Goal: Find specific page/section: Find specific page/section

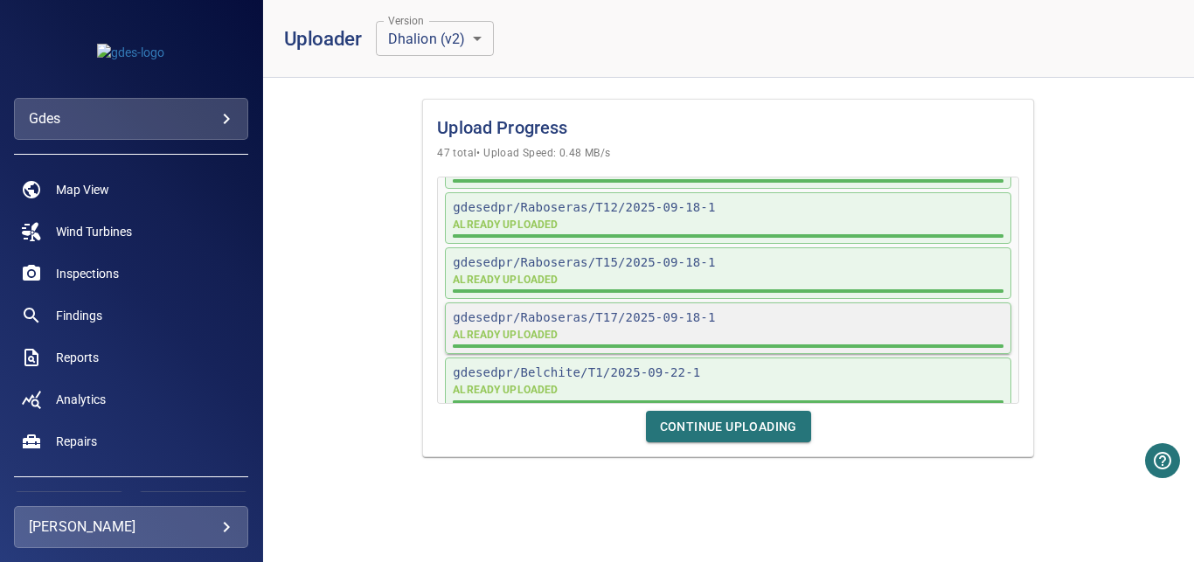
scroll to position [2480, 0]
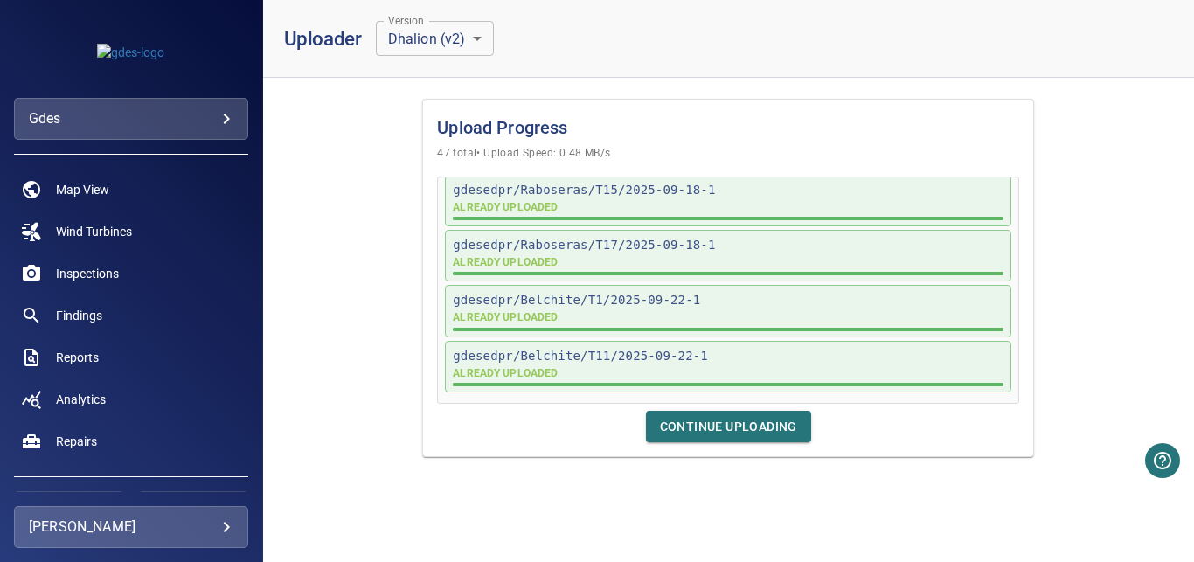
click at [759, 427] on span "Continue Uploading" at bounding box center [728, 427] width 137 height 22
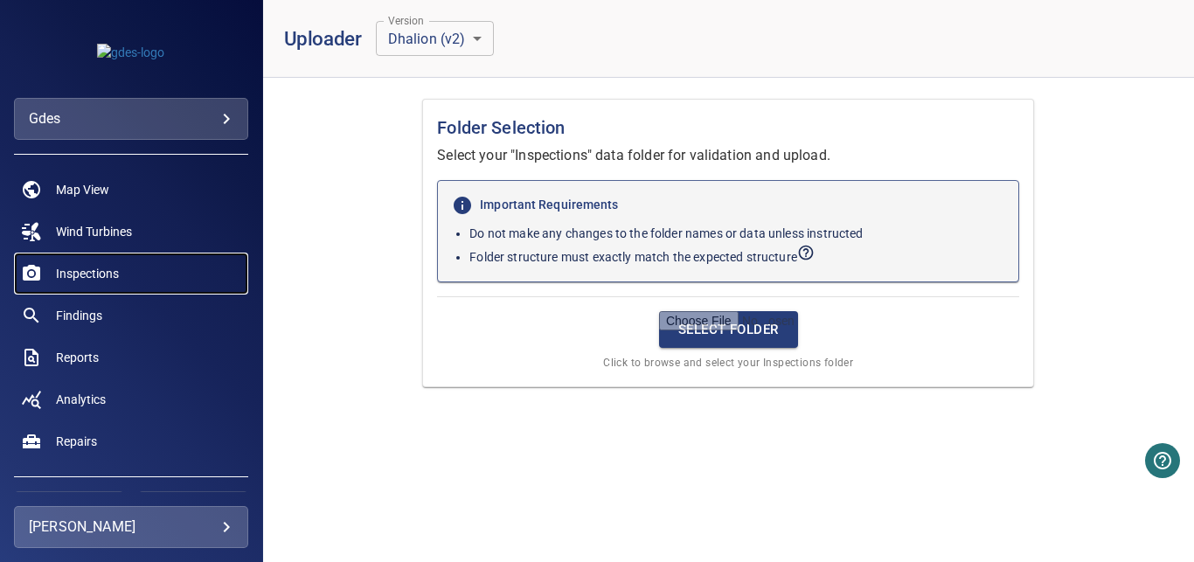
click at [147, 261] on link "Inspections" at bounding box center [131, 274] width 234 height 42
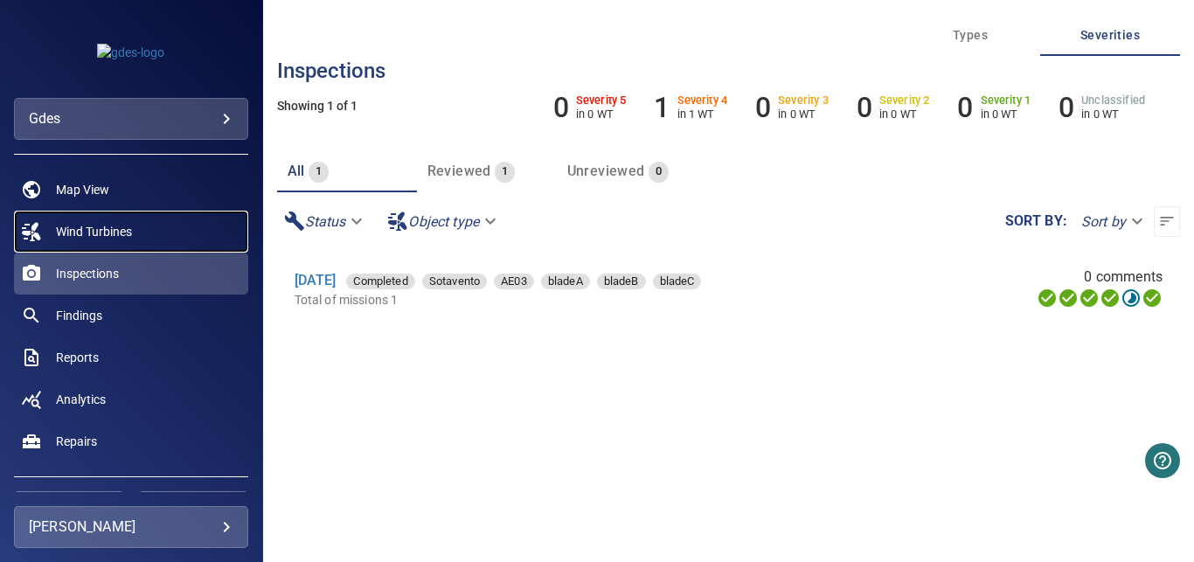
click at [177, 233] on link "Wind Turbines" at bounding box center [131, 232] width 234 height 42
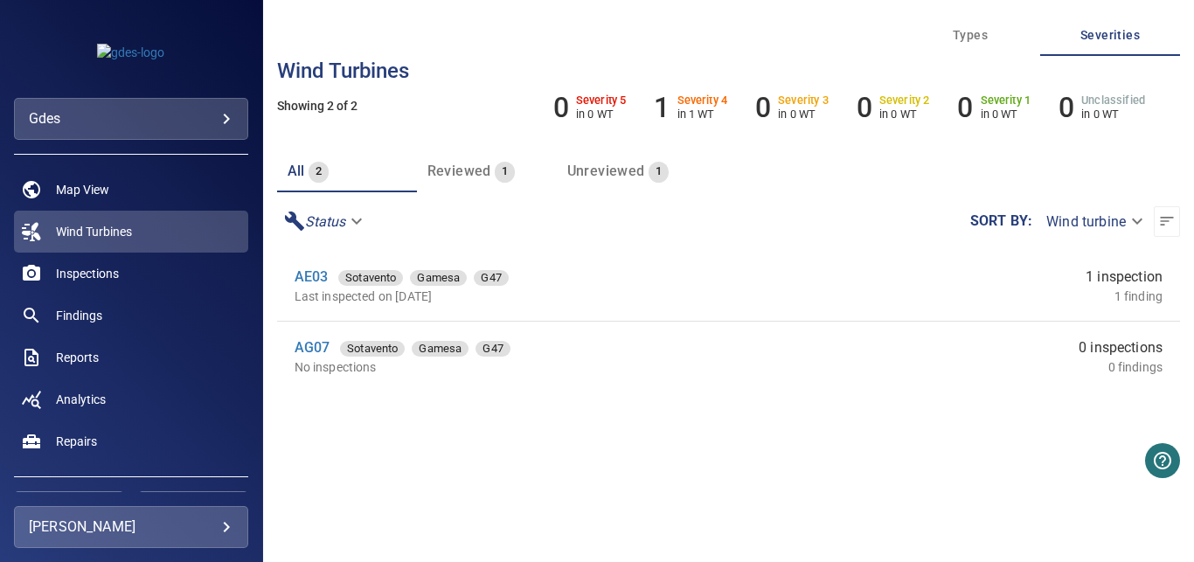
click at [187, 116] on body "**********" at bounding box center [597, 281] width 1194 height 562
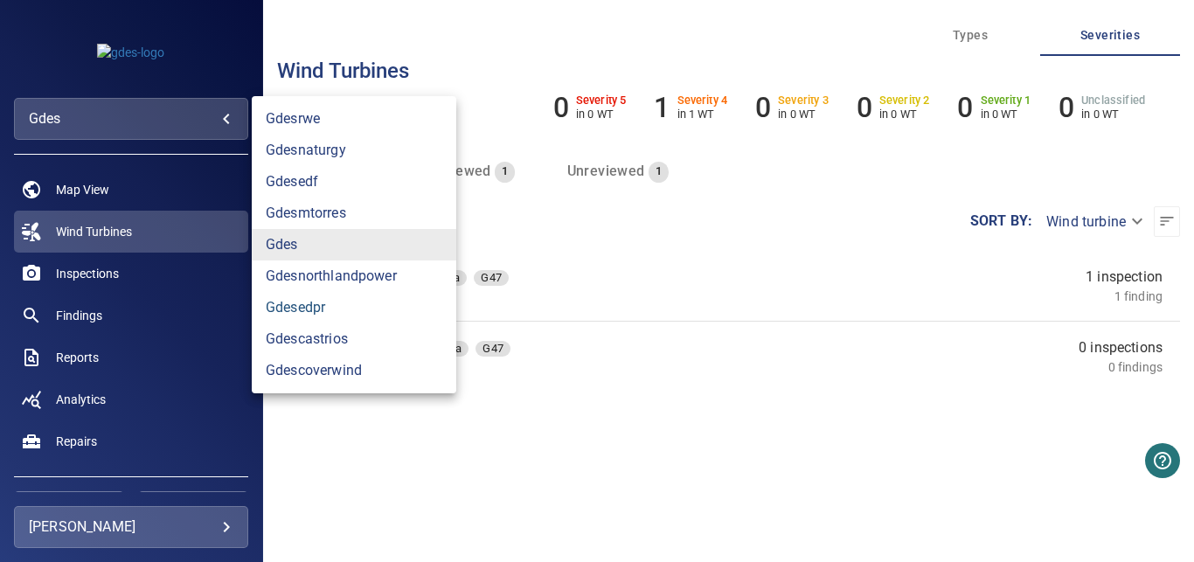
click at [333, 306] on link "gdesedpr" at bounding box center [354, 307] width 205 height 31
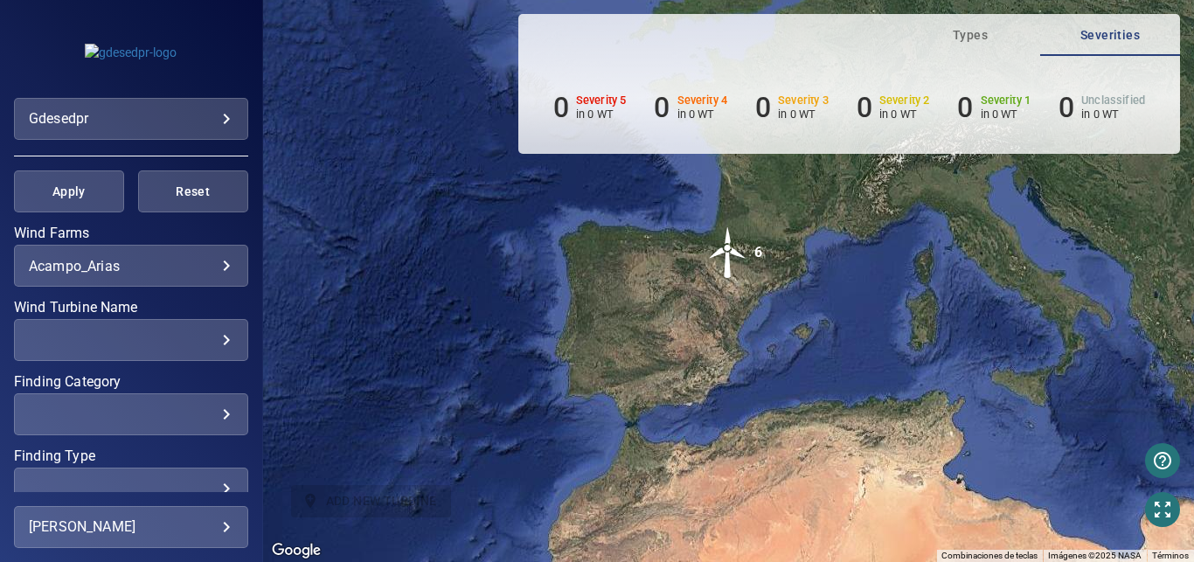
scroll to position [357, 0]
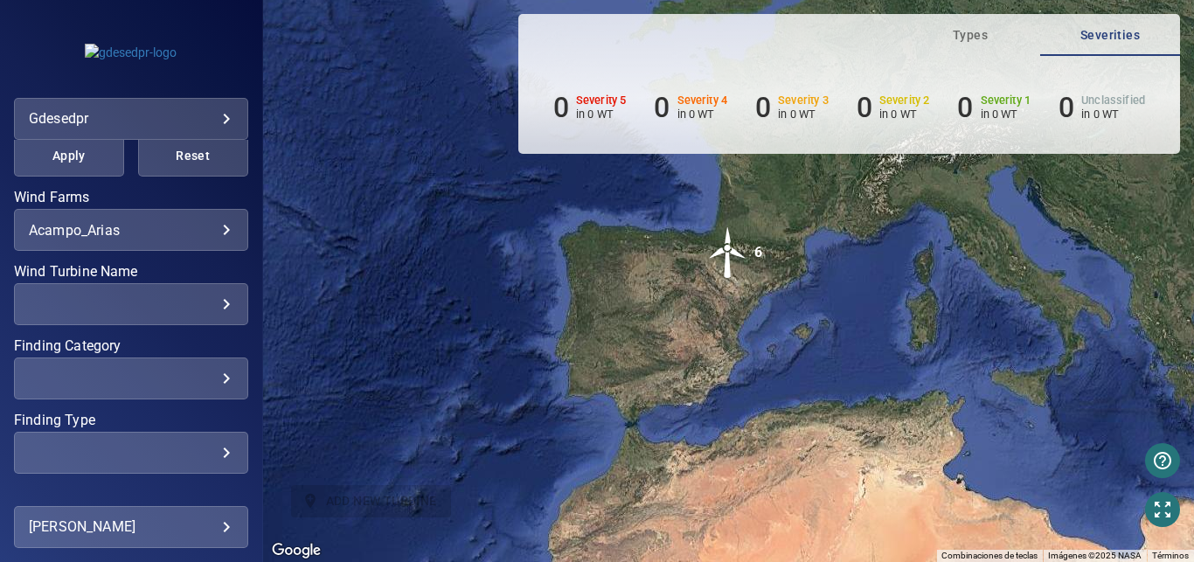
click at [163, 220] on div "**********" at bounding box center [131, 230] width 234 height 42
click at [165, 222] on body "**********" at bounding box center [597, 281] width 1194 height 562
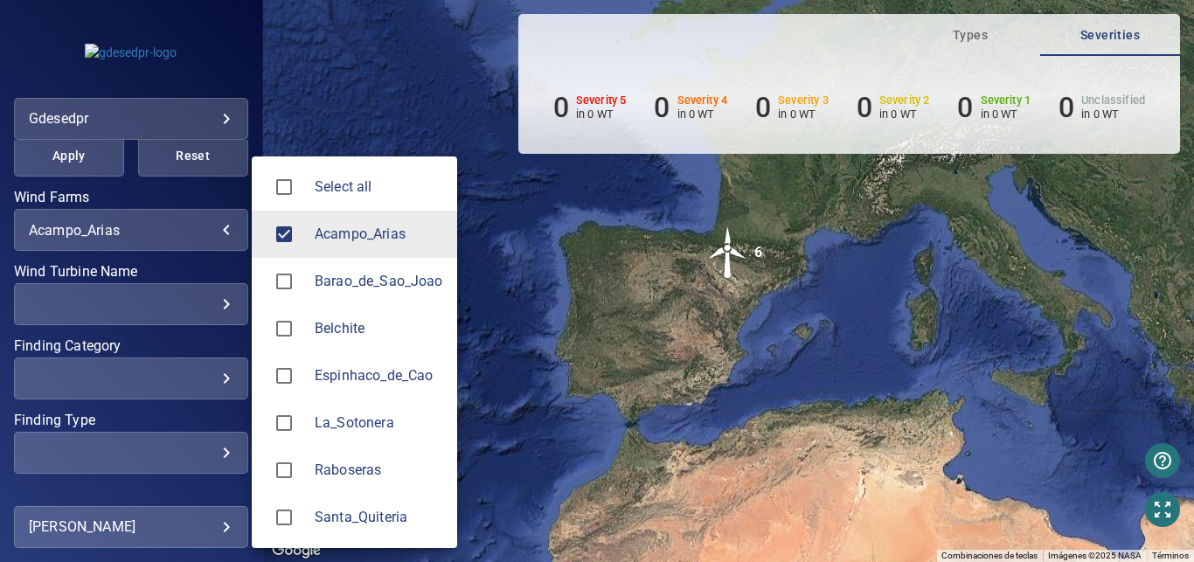
click at [310, 239] on div at bounding box center [290, 234] width 49 height 37
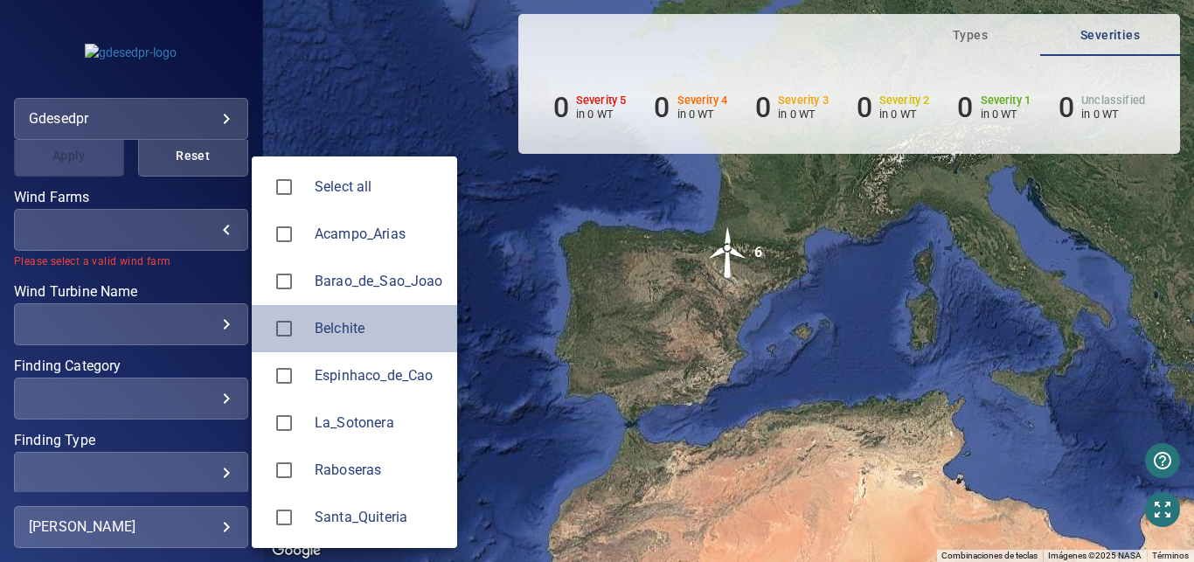
click at [345, 331] on span "Belchite" at bounding box center [379, 328] width 129 height 21
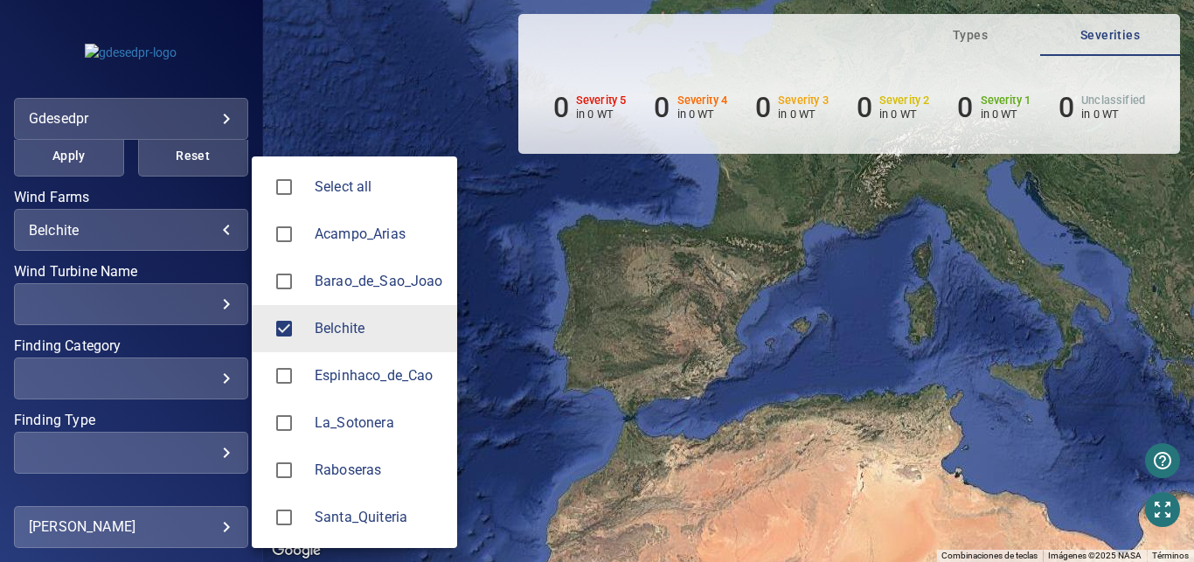
click at [361, 428] on span "La_Sotonera" at bounding box center [379, 423] width 129 height 21
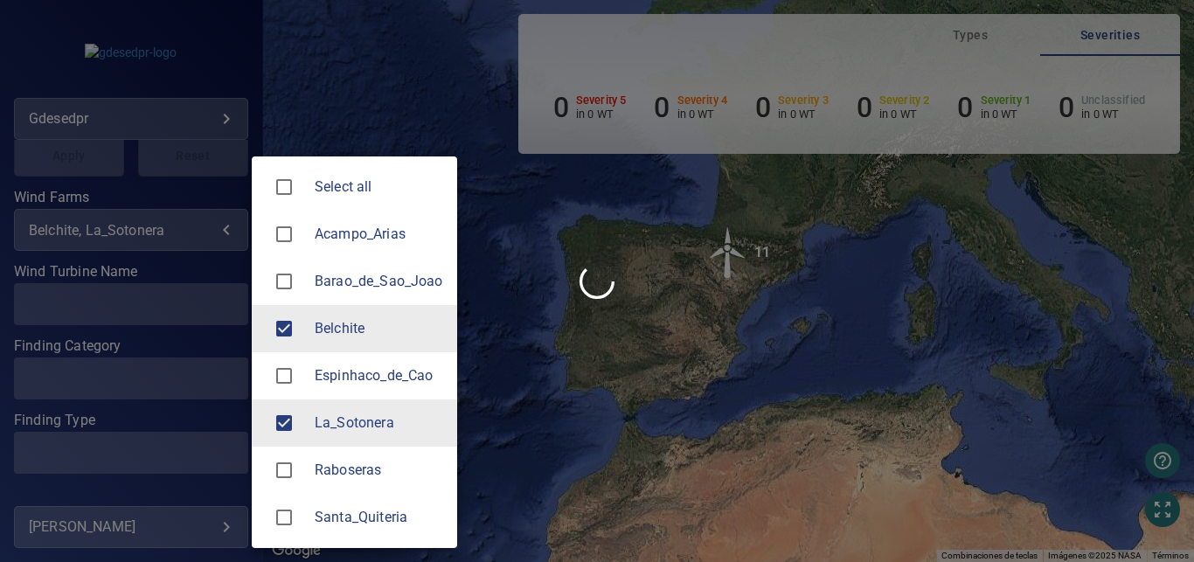
click at [366, 426] on span "La_Sotonera" at bounding box center [379, 423] width 129 height 21
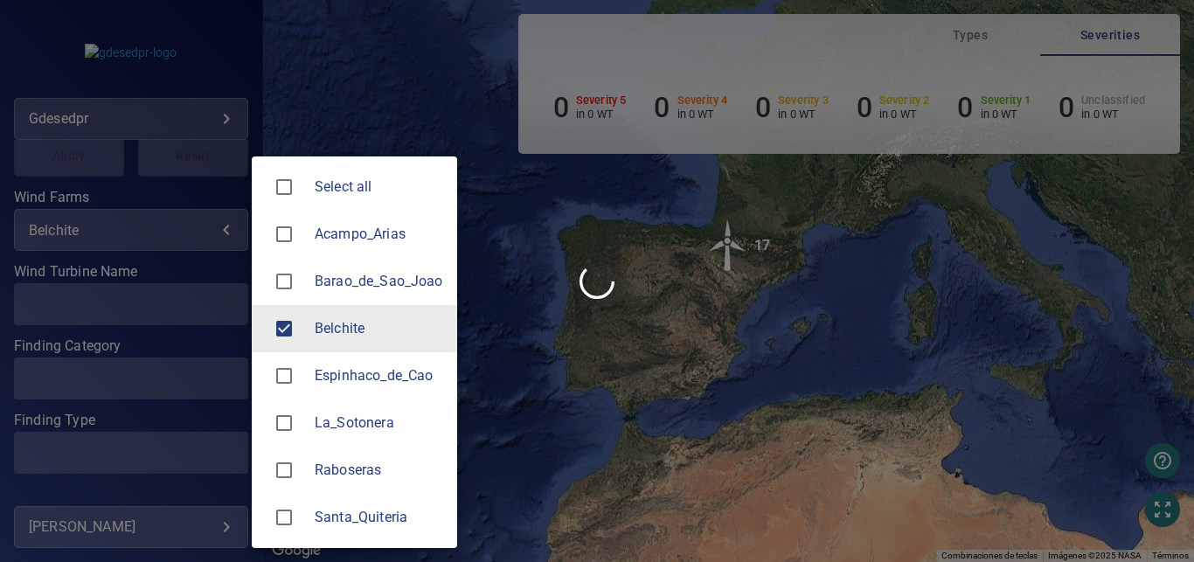
click at [369, 470] on span "Raboseras" at bounding box center [379, 470] width 129 height 21
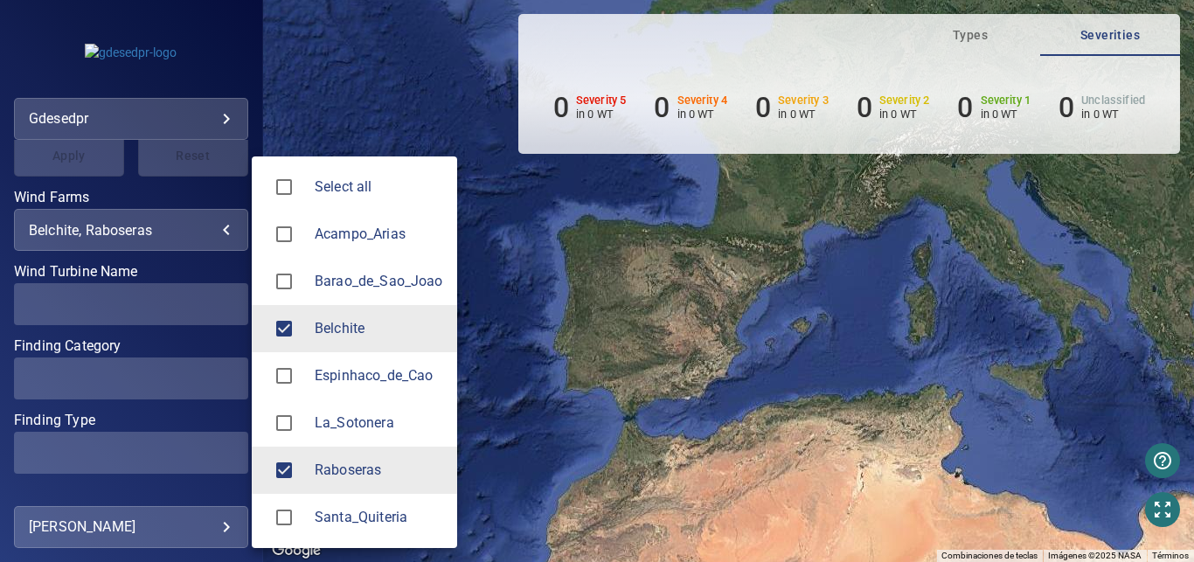
click at [379, 511] on span "Santa_Quiteria" at bounding box center [379, 517] width 129 height 21
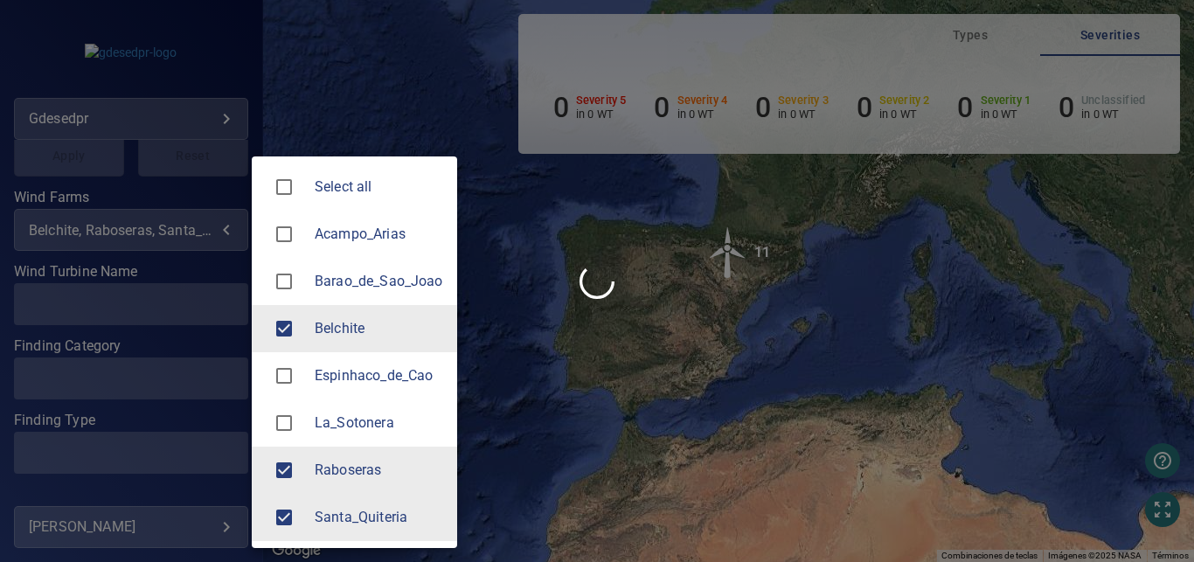
type input "**********"
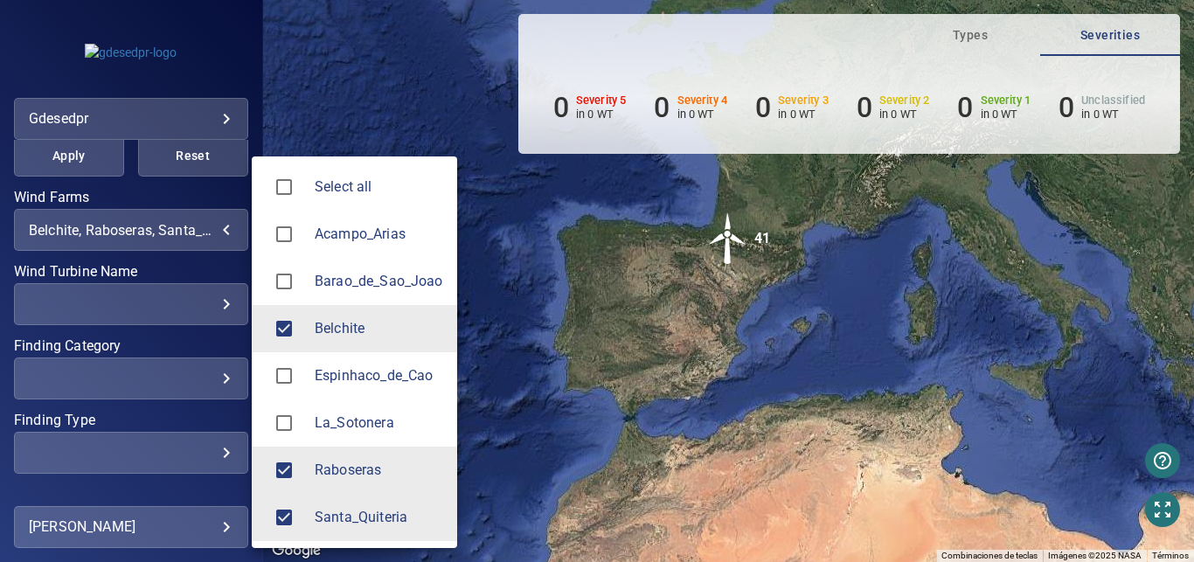
click at [191, 240] on div at bounding box center [597, 281] width 1194 height 562
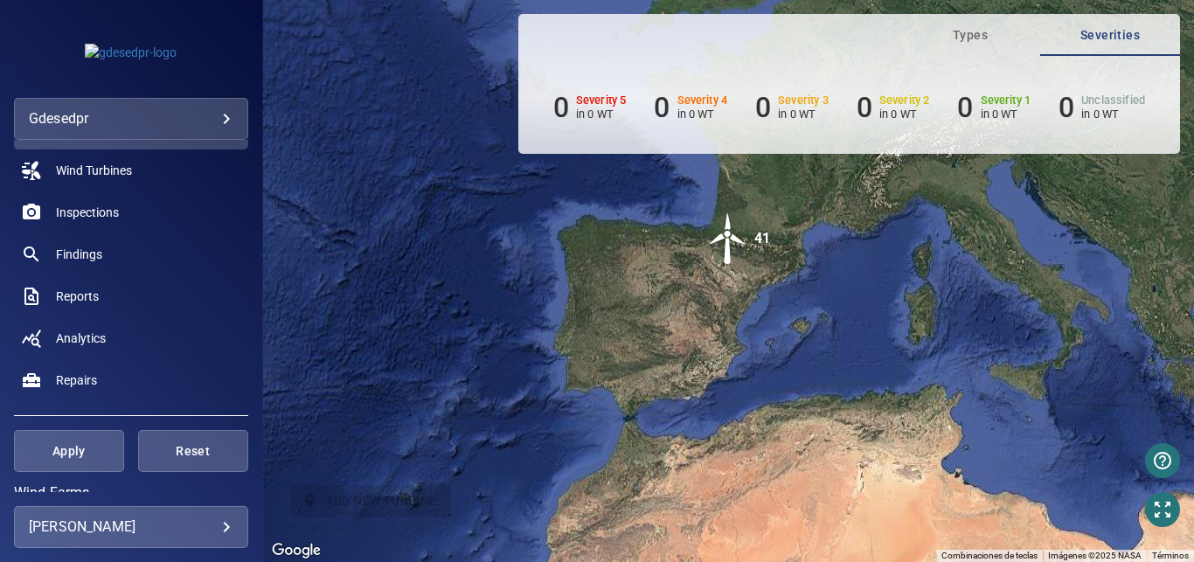
scroll to position [0, 0]
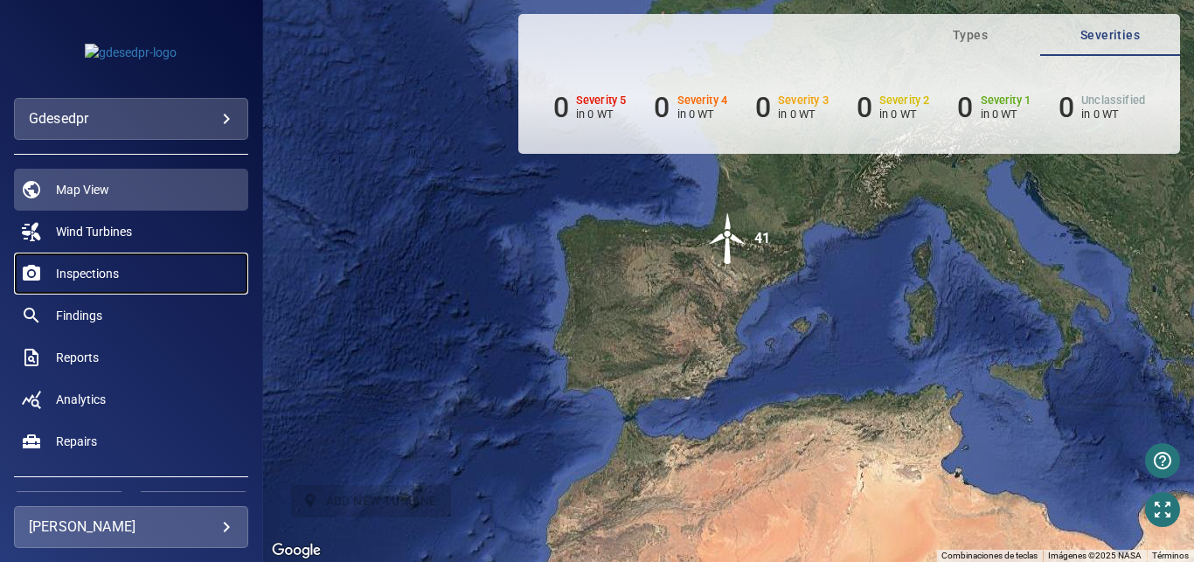
click at [130, 280] on link "Inspections" at bounding box center [131, 274] width 234 height 42
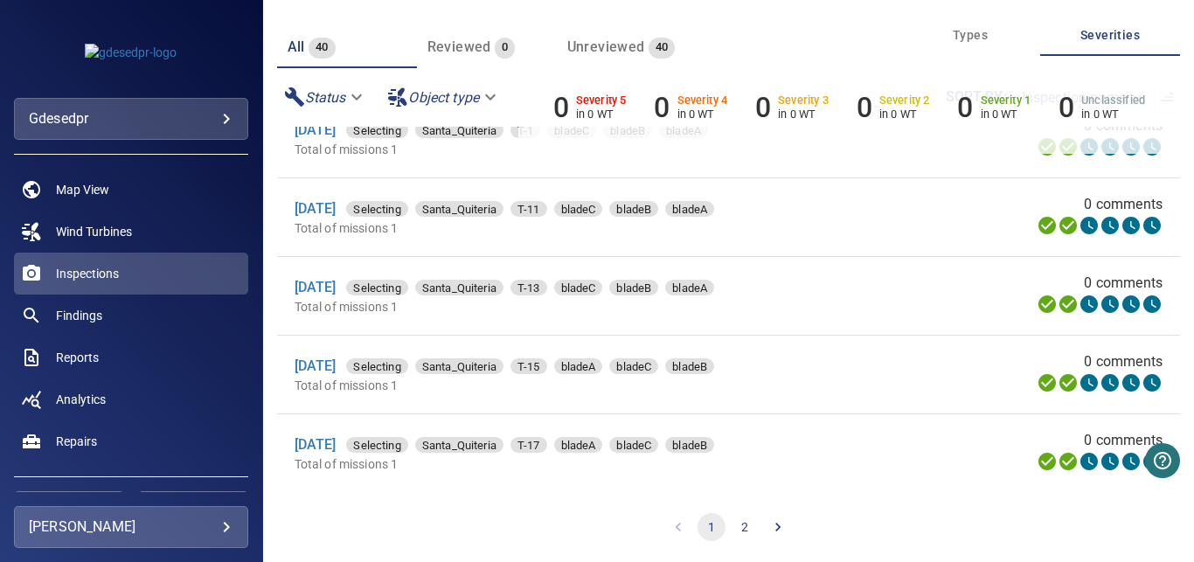
scroll to position [1612, 0]
click at [776, 529] on icon "Go to next page" at bounding box center [778, 527] width 5 height 9
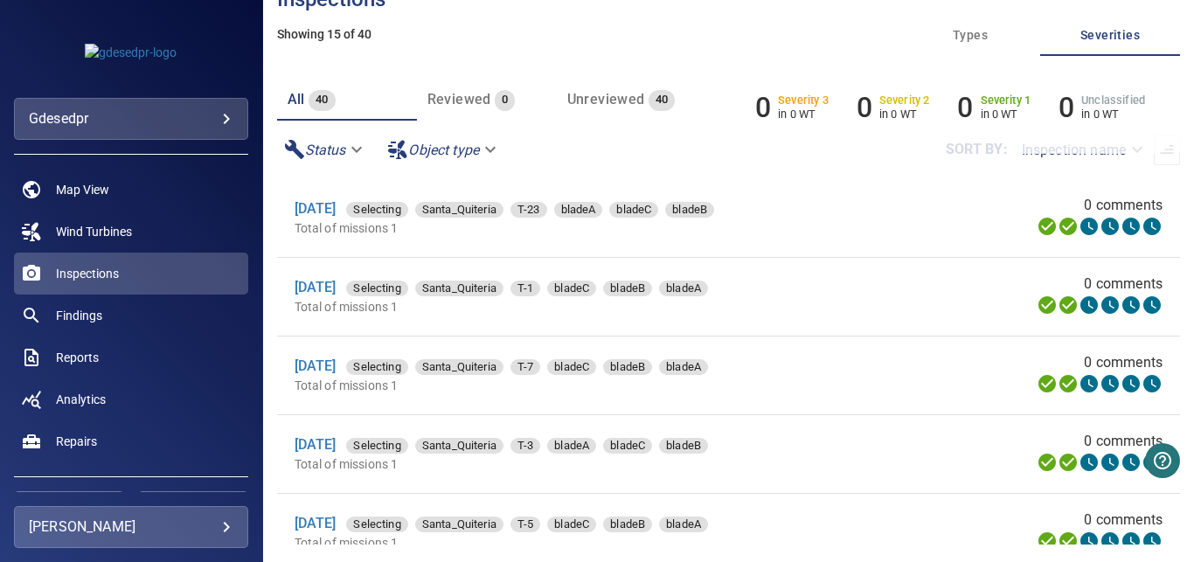
scroll to position [89, 0]
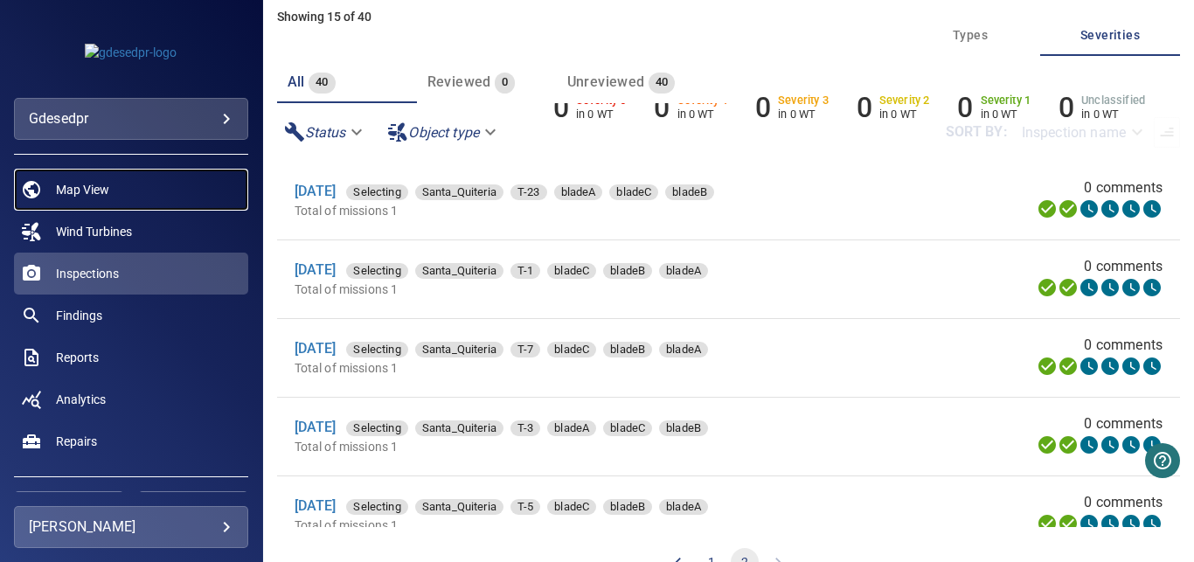
click at [126, 198] on link "Map View" at bounding box center [131, 190] width 234 height 42
